Goal: Find contact information: Find contact information

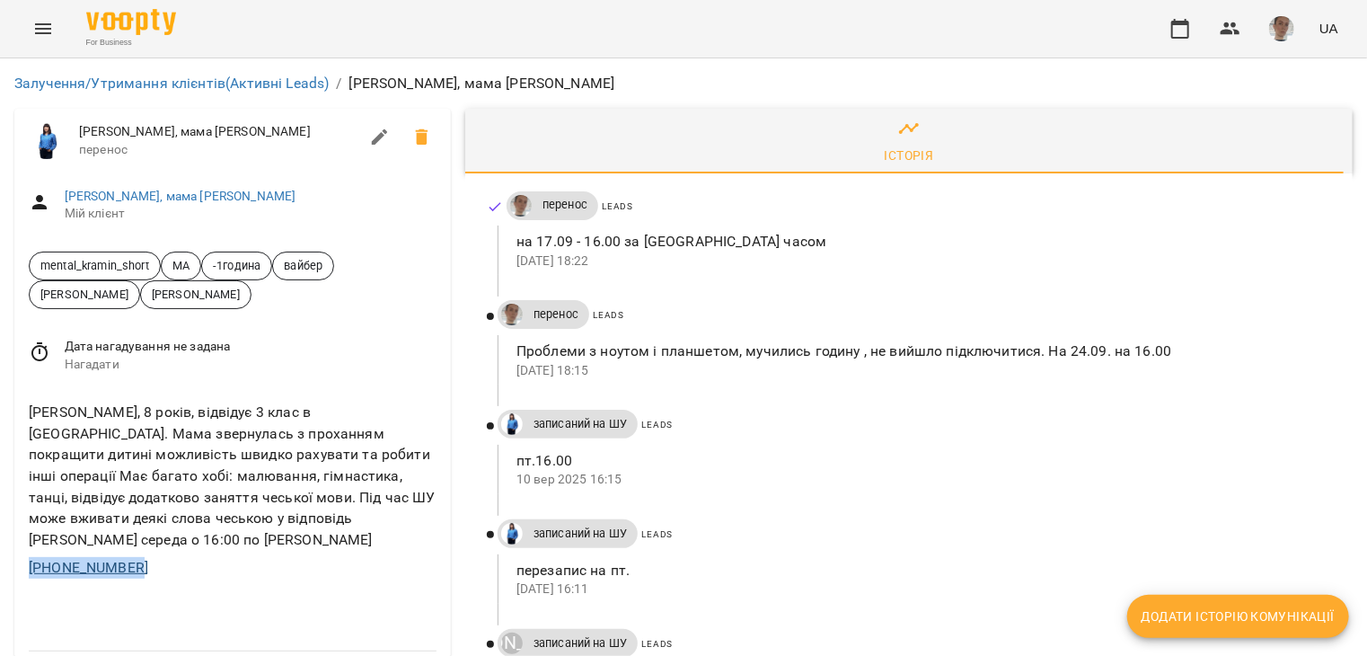
drag, startPoint x: 144, startPoint y: 532, endPoint x: 50, endPoint y: 547, distance: 94.7
click at [18, 542] on div "Іванна, 8 років, відвідує 3 клас в чеській школі. Мама звернулась з проханням п…" at bounding box center [232, 490] width 437 height 206
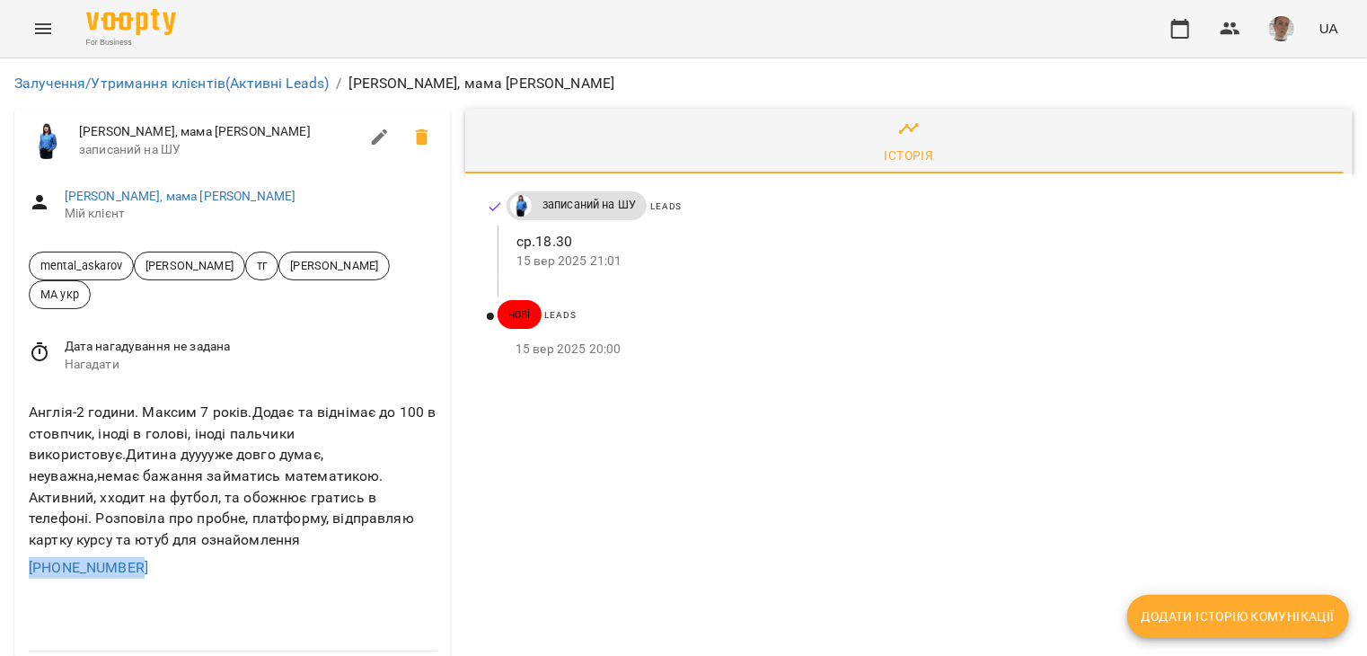
drag, startPoint x: 148, startPoint y: 562, endPoint x: 22, endPoint y: 567, distance: 126.8
click at [22, 567] on div "Англія-2 години. Максим 7 років.Додає та віднімає до 100 в стовпчик, іноді в го…" at bounding box center [232, 490] width 437 height 206
copy link "+447388551436"
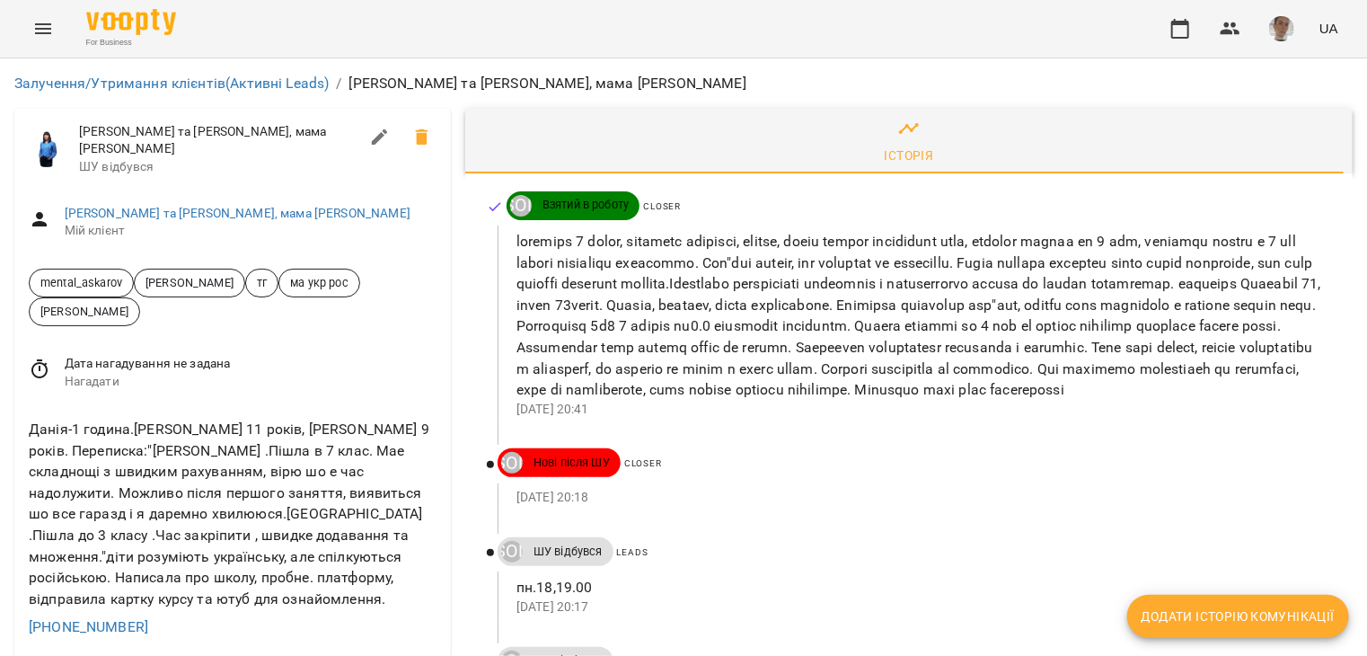
scroll to position [90, 0]
